Goal: Task Accomplishment & Management: Use online tool/utility

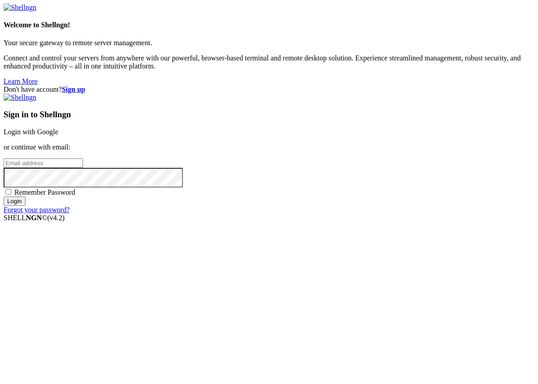
type input "[EMAIL_ADDRESS][DOMAIN_NAME]"
click at [75, 196] on span "Remember Password" at bounding box center [44, 193] width 61 height 8
click at [11, 195] on input "Remember Password" at bounding box center [8, 192] width 6 height 6
checkbox input "true"
click at [26, 206] on input "Login" at bounding box center [15, 201] width 22 height 9
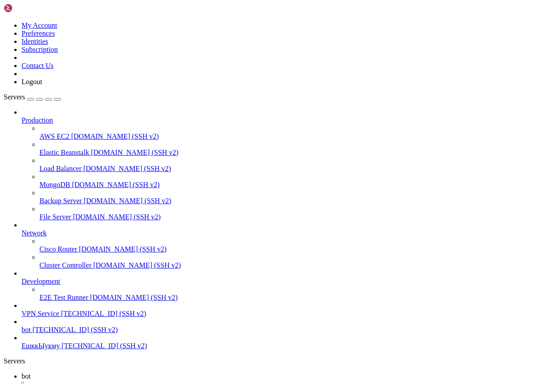
scroll to position [7, 0]
drag, startPoint x: 82, startPoint y: 920, endPoint x: 6, endPoint y: 885, distance: 83.8
drag, startPoint x: 7, startPoint y: 882, endPoint x: 109, endPoint y: 916, distance: 108.0
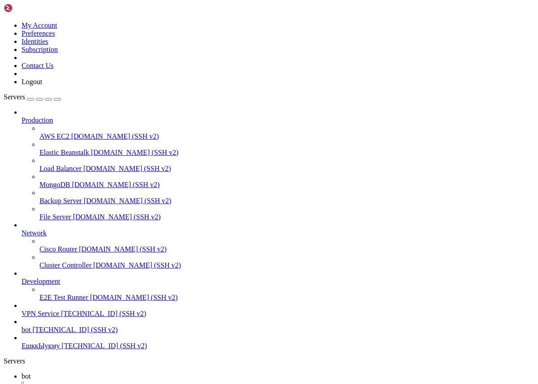
drag, startPoint x: 84, startPoint y: 917, endPoint x: 9, endPoint y: 884, distance: 82.9
copy div "Last login: [DATE] from [TECHNICAL_ID] root@project:~# sudo find / -type f \( -…"
